Goal: Information Seeking & Learning: Learn about a topic

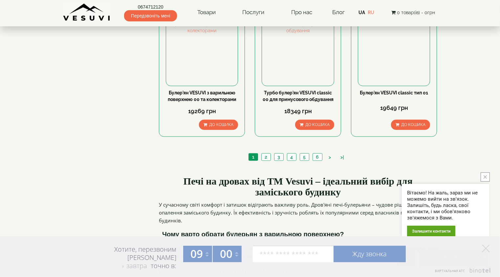
scroll to position [788, 0]
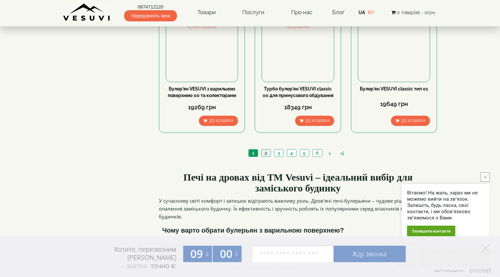
click at [267, 149] on link "2" at bounding box center [265, 152] width 9 height 7
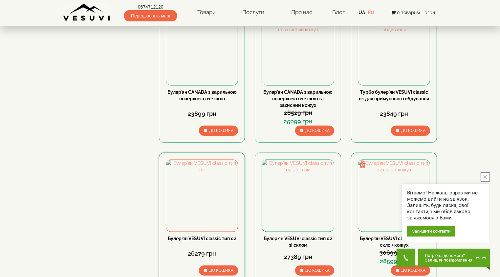
scroll to position [731, 0]
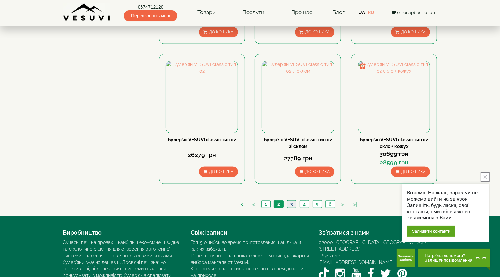
click at [291, 200] on link "3" at bounding box center [291, 203] width 9 height 7
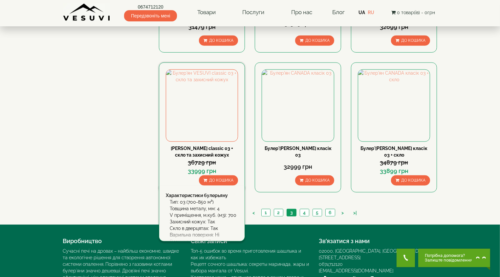
scroll to position [722, 0]
